Goal: Task Accomplishment & Management: Use online tool/utility

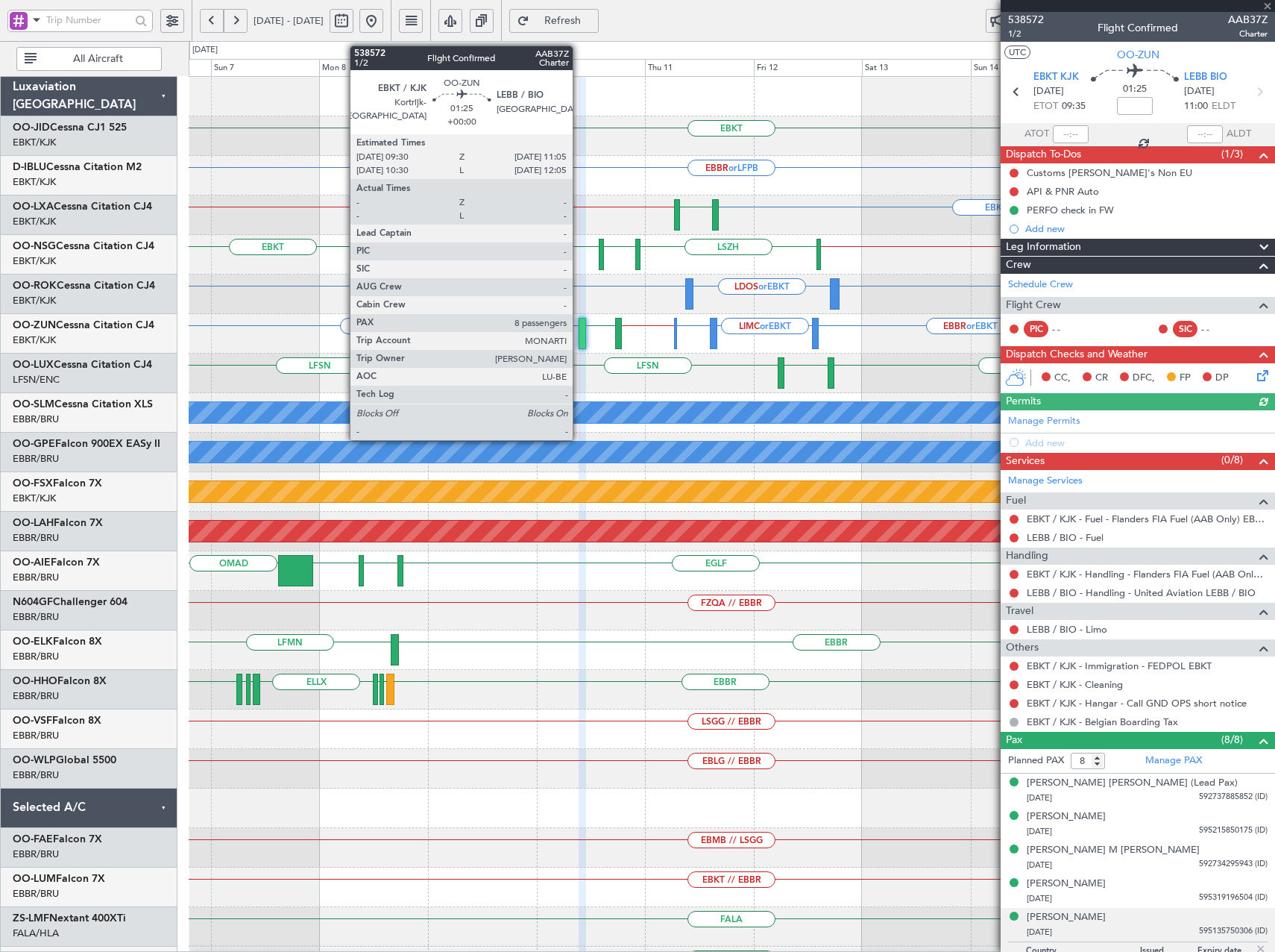
scroll to position [54, 0]
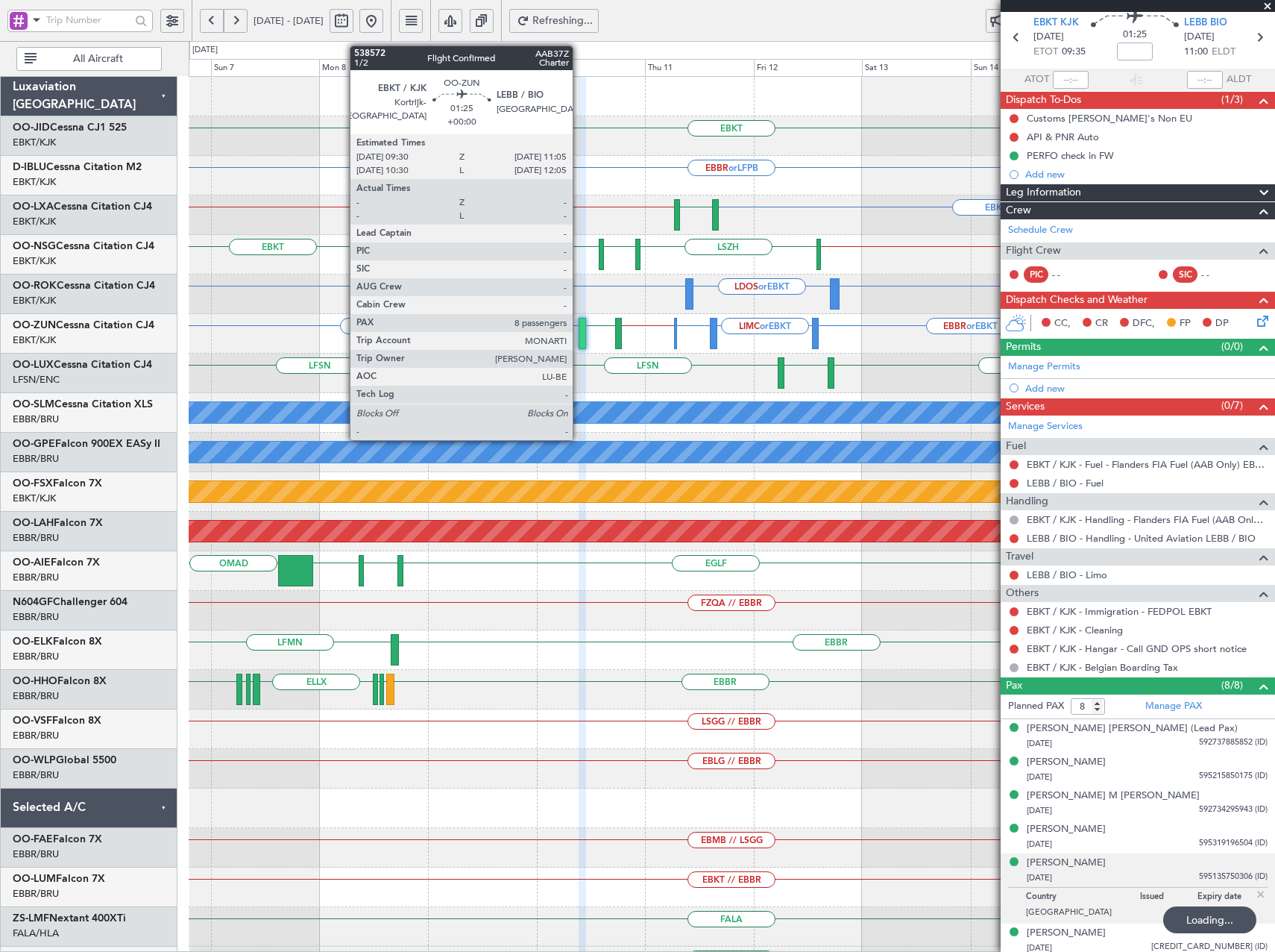
click at [1269, 4] on span at bounding box center [1268, 6] width 15 height 14
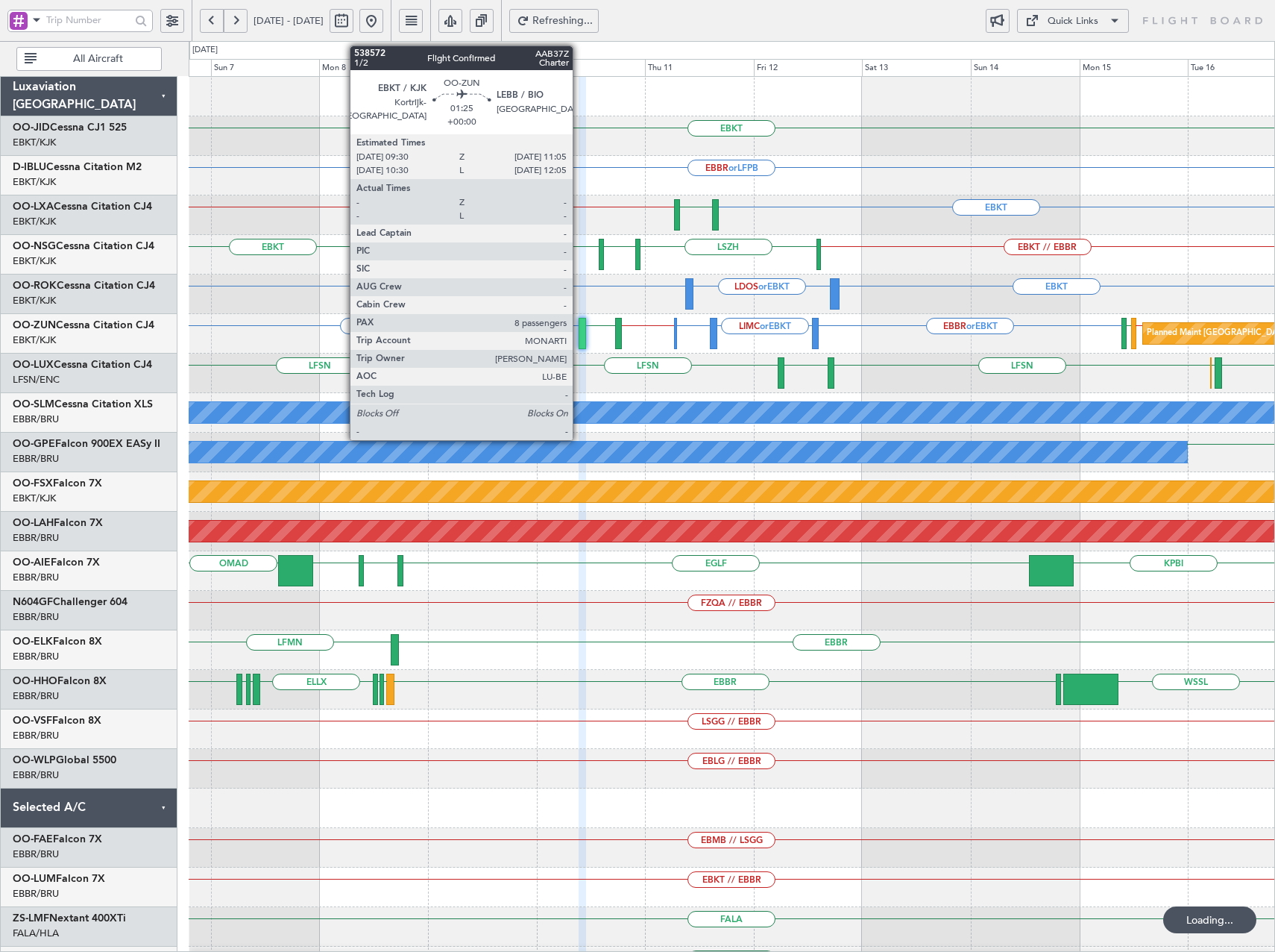
type input "0"
click at [1068, 16] on div "Quick Links" at bounding box center [1073, 22] width 50 height 15
click at [1069, 49] on button "Trip Builder" at bounding box center [1073, 56] width 112 height 36
click at [881, 195] on div "EBKT LFPB // EBKT LFMQ Planned Maint [GEOGRAPHIC_DATA] ([GEOGRAPHIC_DATA])" at bounding box center [731, 214] width 1085 height 39
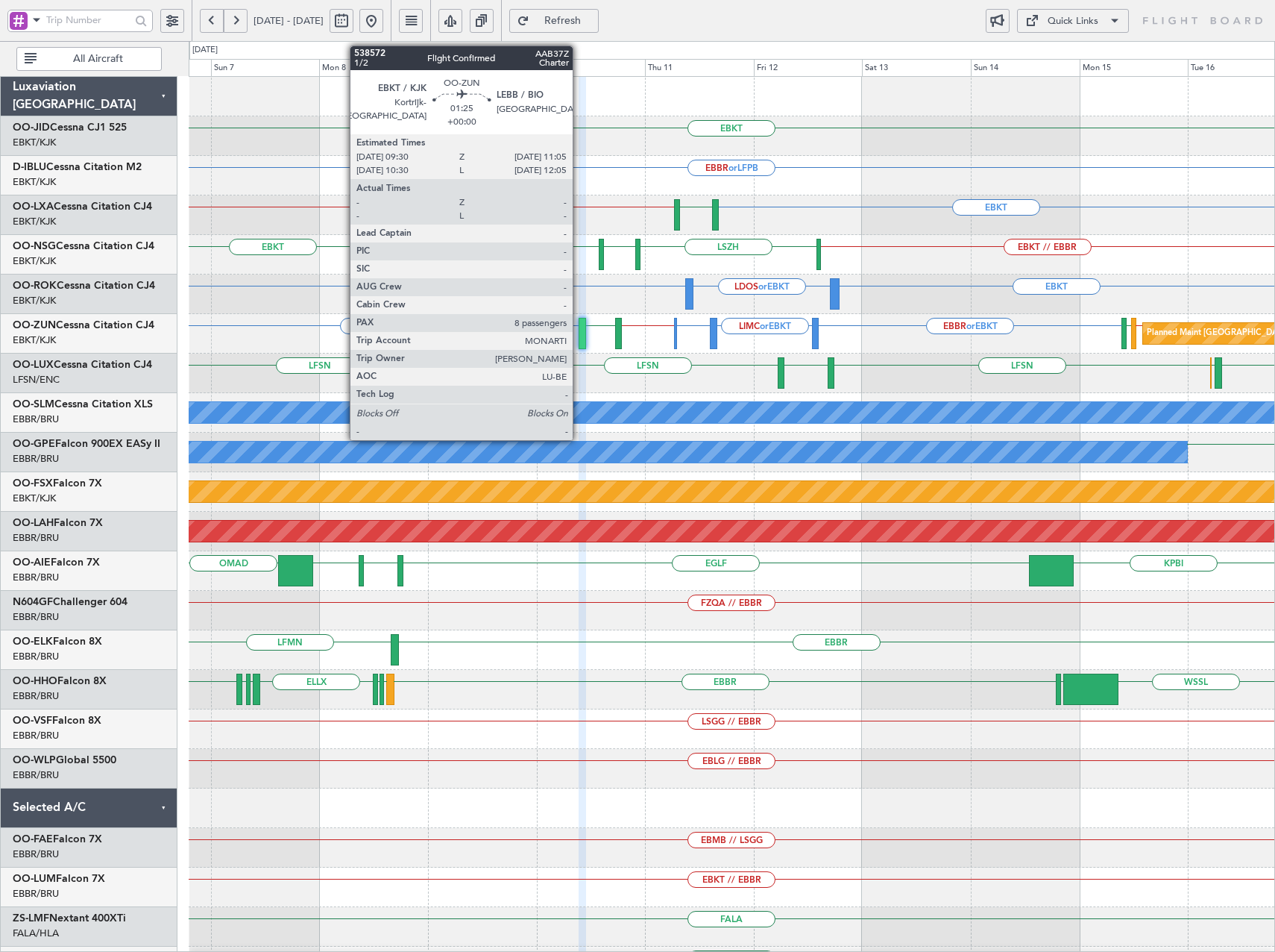
click at [383, 22] on button at bounding box center [371, 21] width 24 height 24
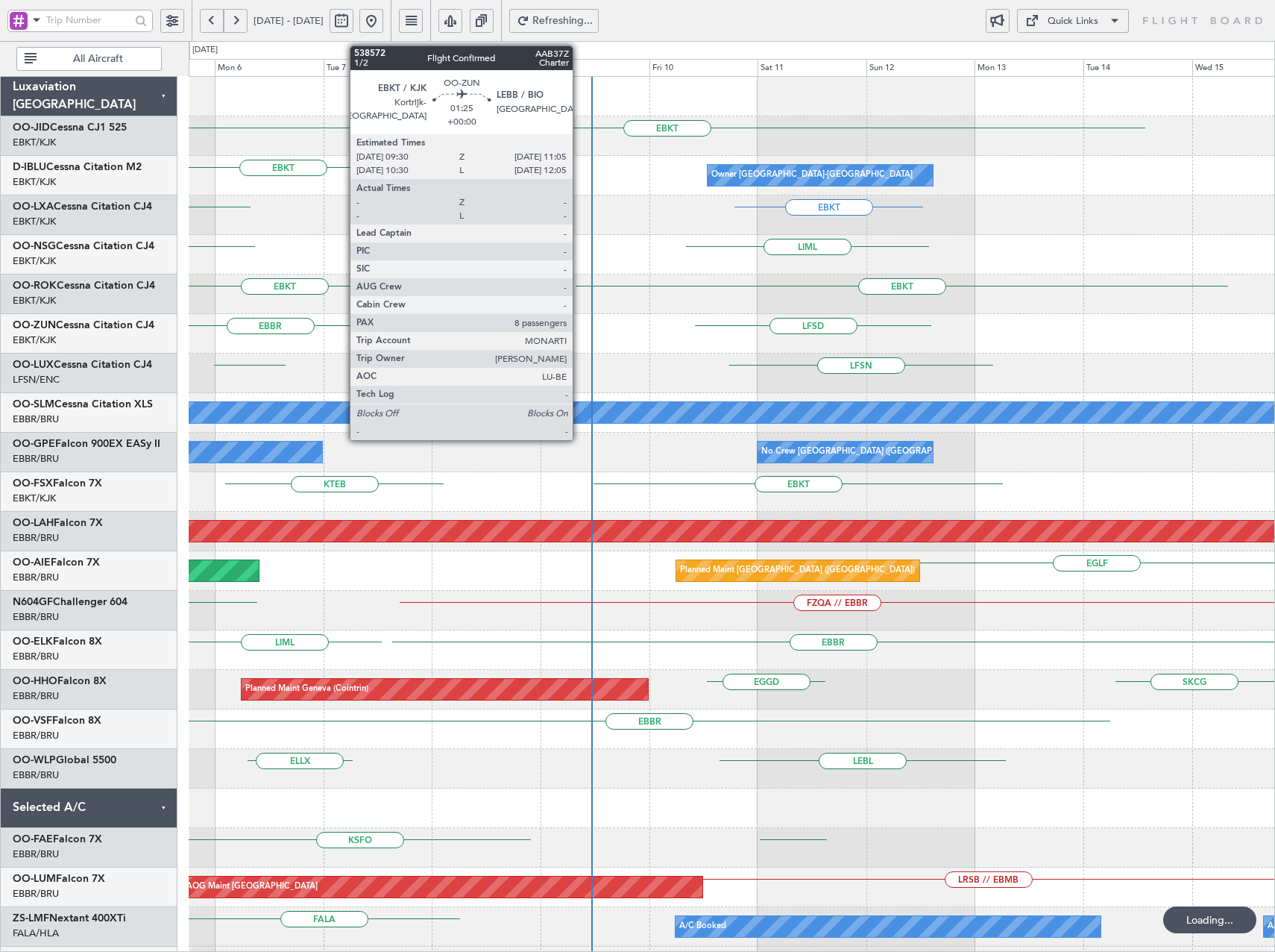
click at [0, 304] on html "[DATE] - [DATE] Refreshing... Quick Links All Aircraft EBKT Owner [GEOGRAPHIC_D…" at bounding box center [638, 476] width 1275 height 952
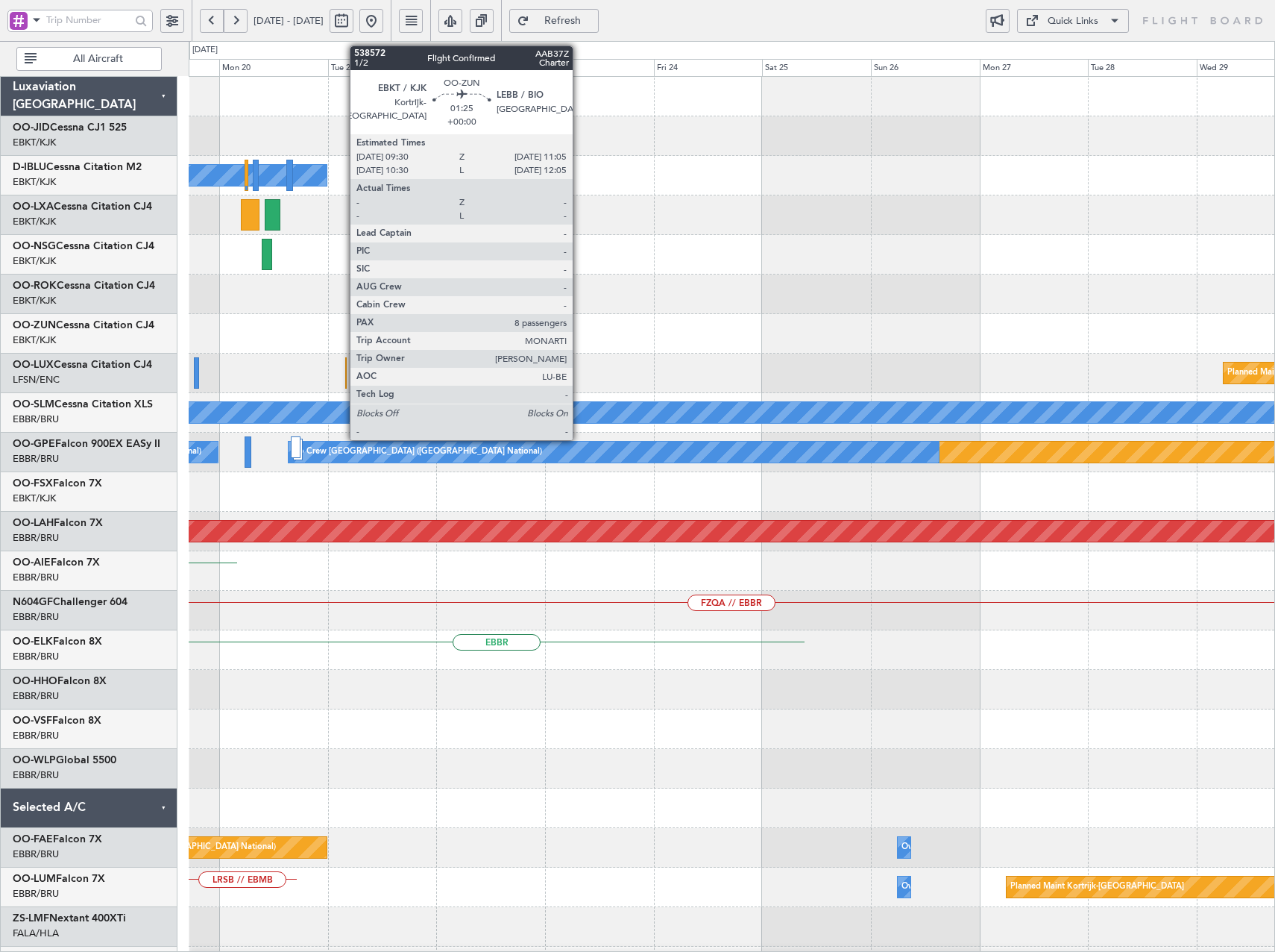
click at [0, 318] on html "[DATE] - [DATE] Refresh Quick Links All Aircraft No Crew Kortrijk-[GEOGRAPHIC_D…" at bounding box center [638, 476] width 1275 height 952
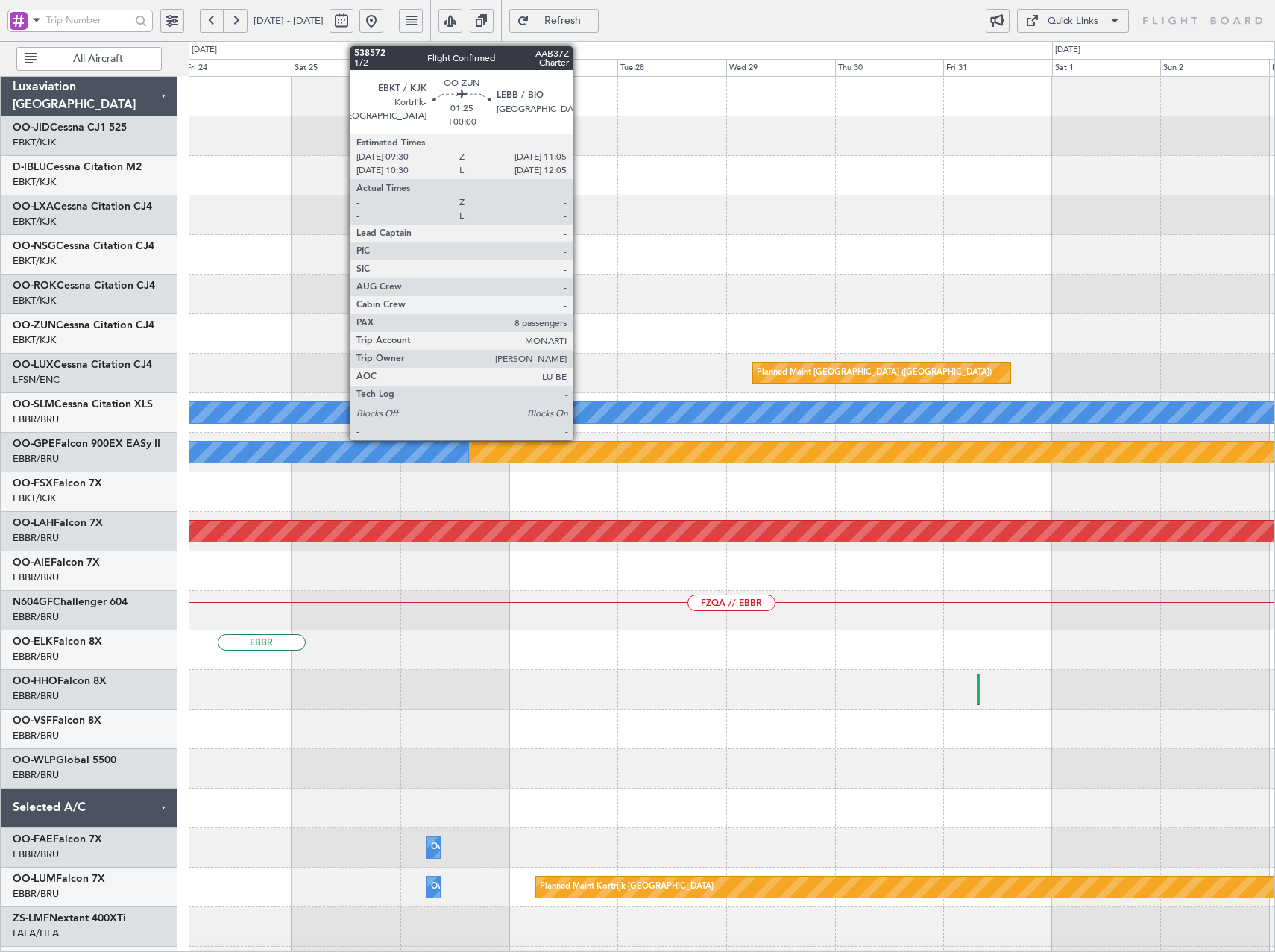
click at [0, 358] on html "[DATE] - [DATE] Refresh Quick Links All Aircraft Planned Maint [GEOGRAPHIC_DATA…" at bounding box center [638, 476] width 1275 height 952
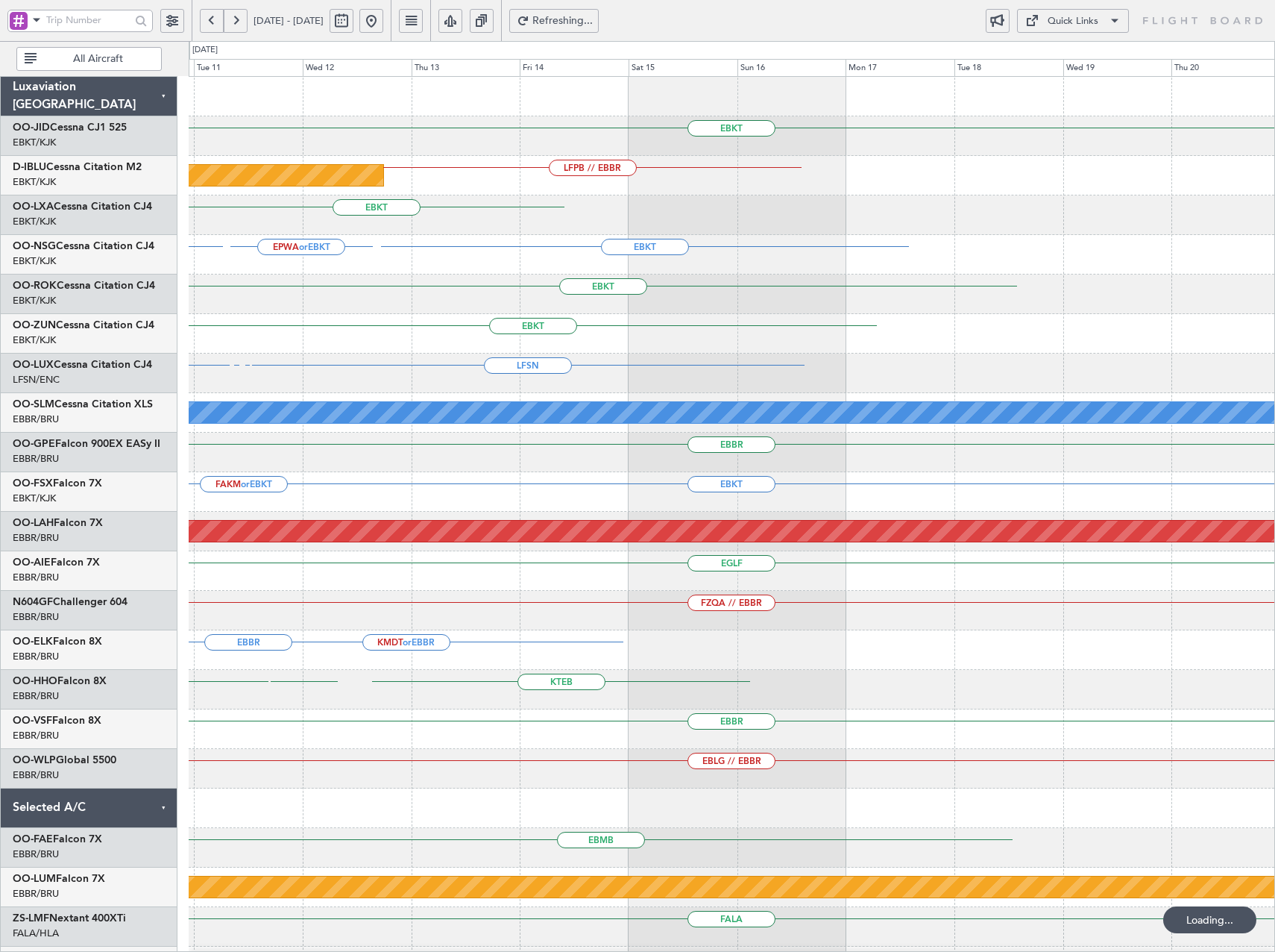
click at [389, 314] on div "EBKT Planned Maint [GEOGRAPHIC_DATA] ([GEOGRAPHIC_DATA]) LFPB // EBBR EBKT EBKT…" at bounding box center [731, 570] width 1085 height 988
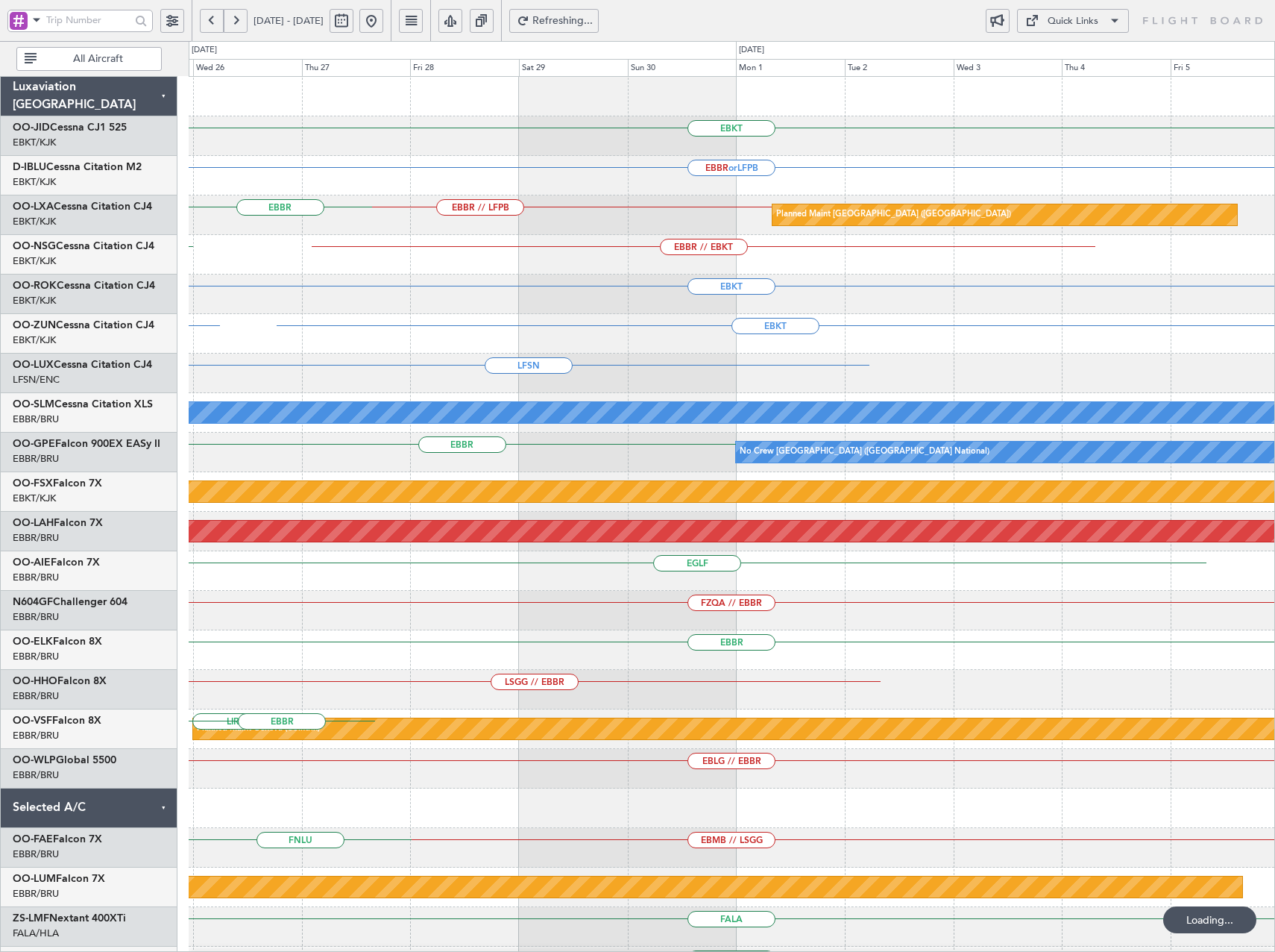
click at [90, 361] on div "EBKT EBBR or LFPB EBBR // LFPB Planned Maint [GEOGRAPHIC_DATA] ([GEOGRAPHIC_DAT…" at bounding box center [638, 496] width 1275 height 910
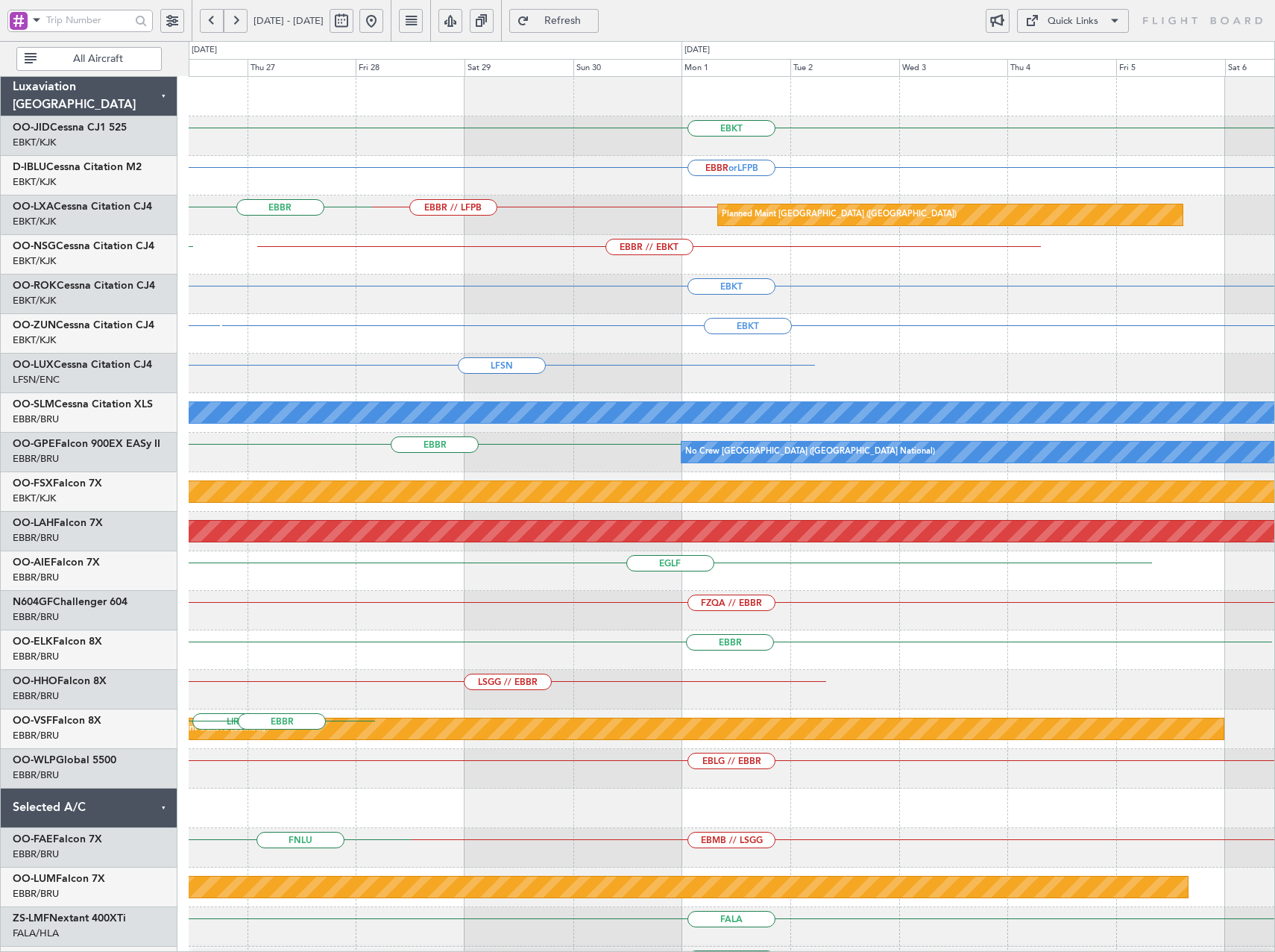
click at [0, 323] on html "[DATE] - [DATE] Refresh Quick Links All Aircraft EBKT EBBR or LFPB EBBR // LFPB…" at bounding box center [638, 476] width 1275 height 952
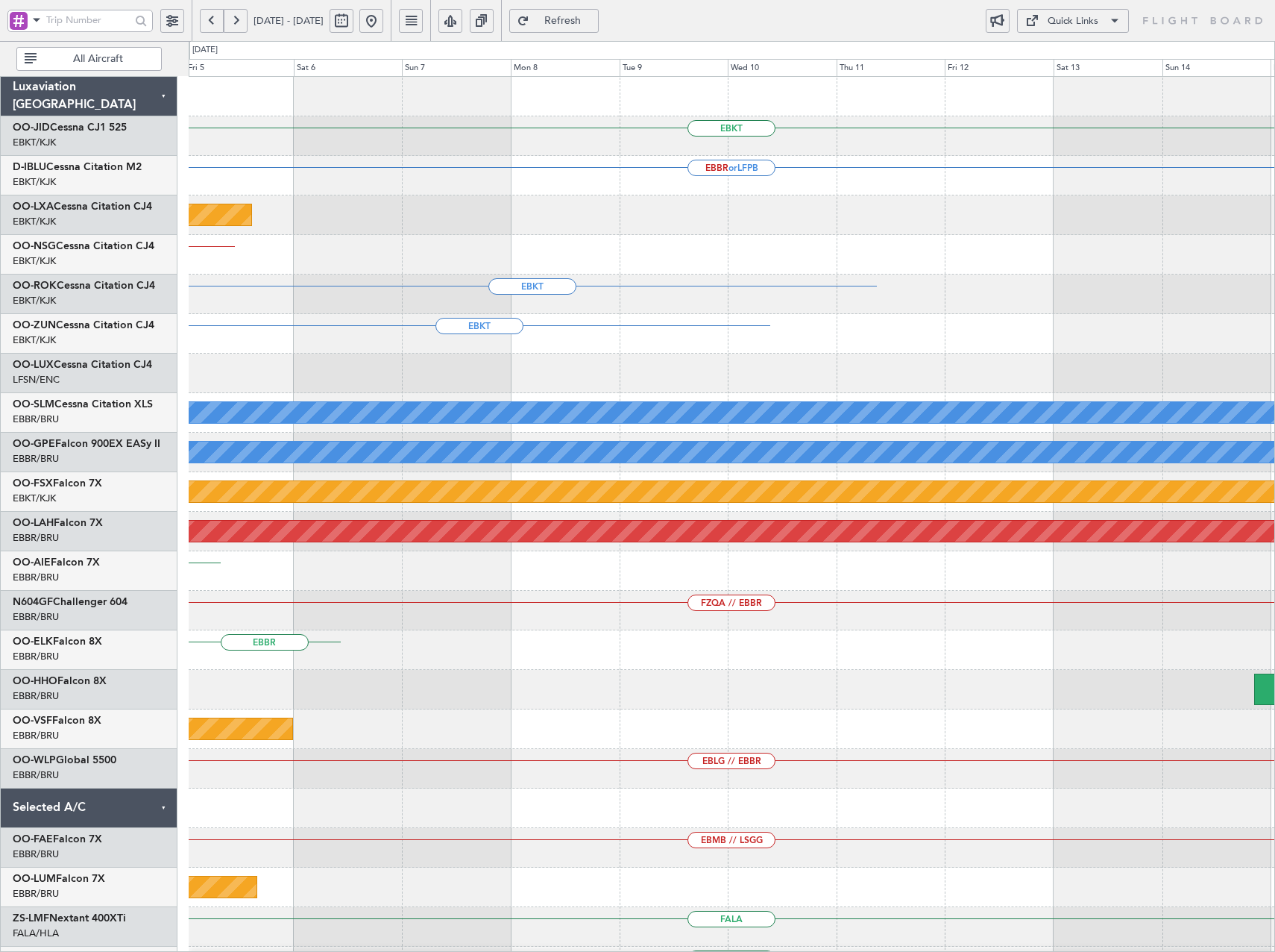
click at [104, 341] on div "EBKT EBBR or LFPB Planned Maint [GEOGRAPHIC_DATA] ([GEOGRAPHIC_DATA]) EBBR // E…" at bounding box center [638, 496] width 1275 height 910
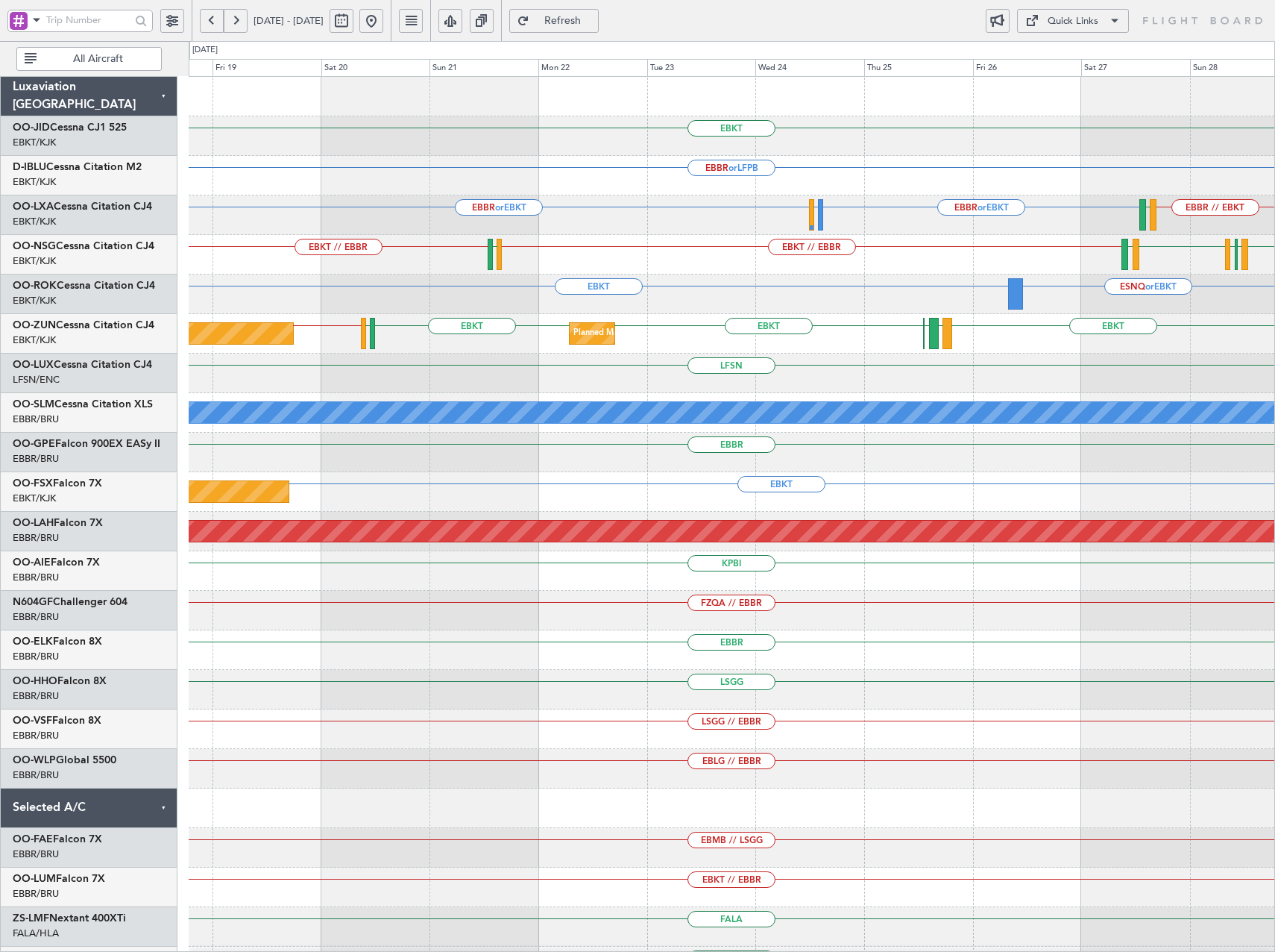
click at [1092, 19] on div "Quick Links" at bounding box center [1073, 22] width 50 height 15
click at [1089, 40] on button "Trip Builder" at bounding box center [1073, 56] width 112 height 36
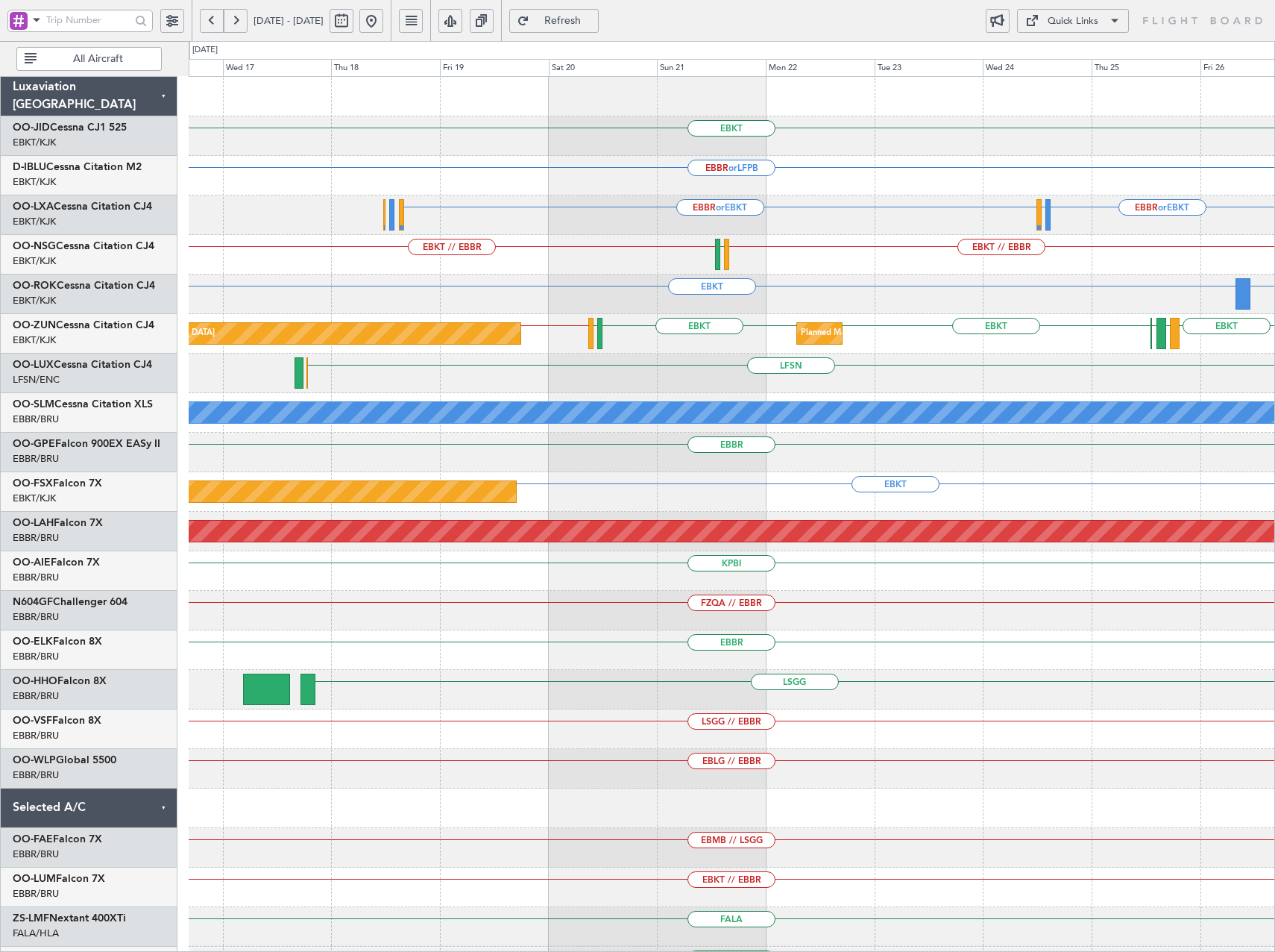
click at [554, 237] on div "EBKT EBBR or LFPB EBBR or EBKT EBBR or EBKT LFLB or EBKT LFMD EBBR // EBKT EBKT…" at bounding box center [731, 570] width 1085 height 988
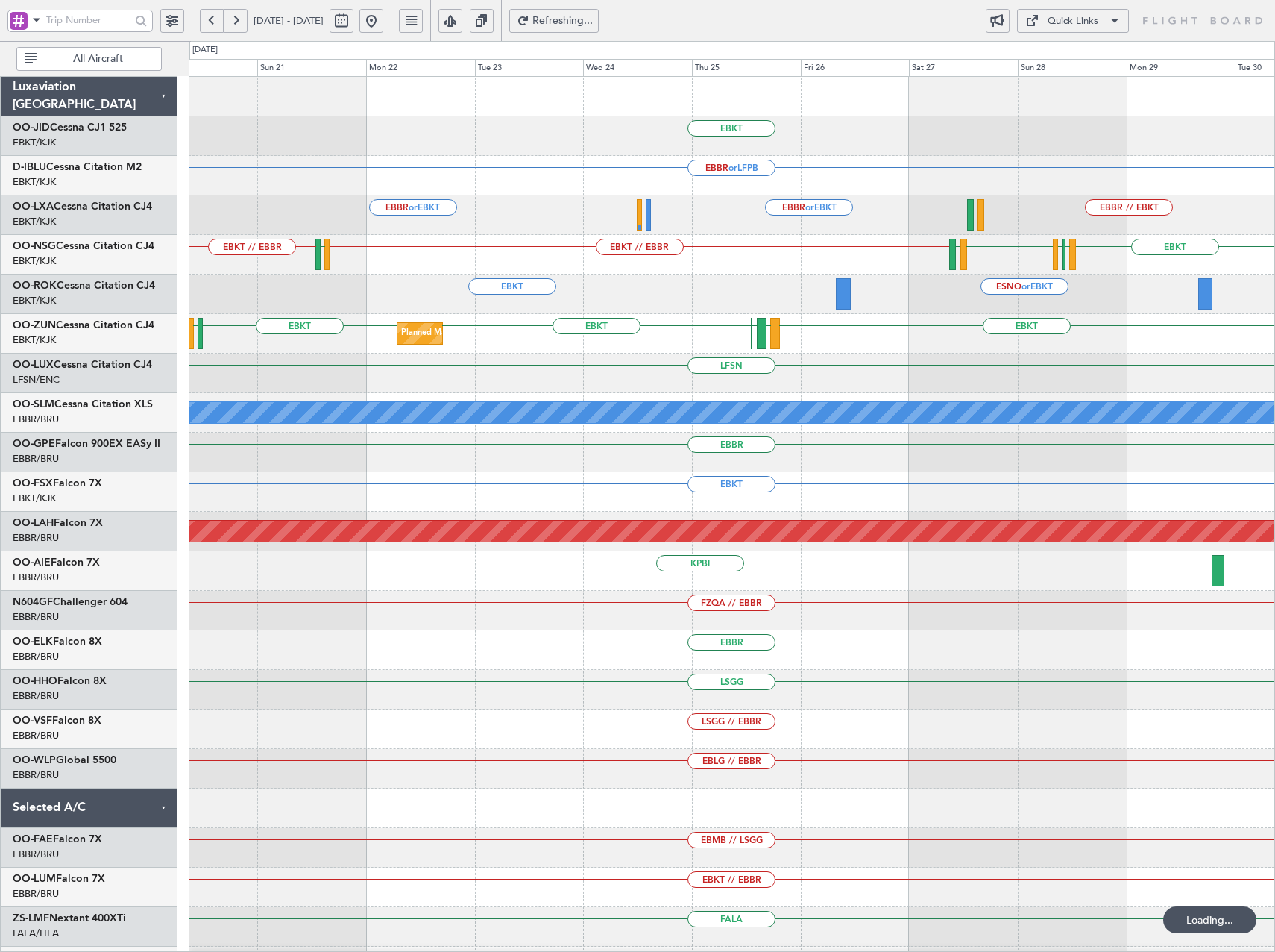
click at [1085, 25] on div "Quick Links" at bounding box center [1073, 22] width 50 height 15
click at [1071, 54] on button "Trip Builder" at bounding box center [1073, 56] width 112 height 36
